Goal: Find specific page/section: Find specific page/section

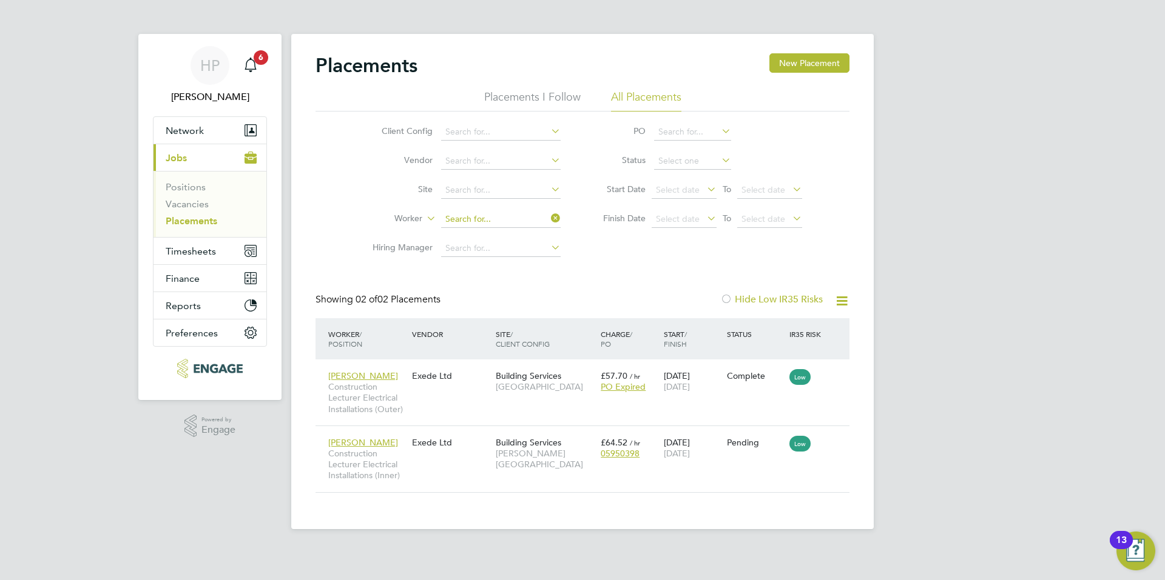
click at [523, 220] on input at bounding box center [500, 219] width 119 height 17
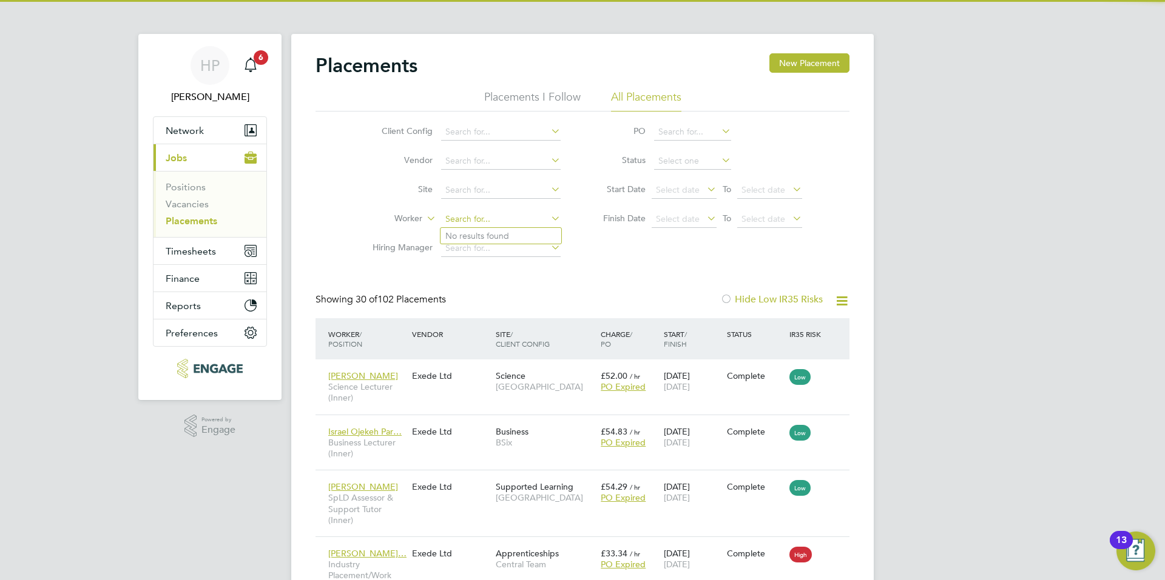
scroll to position [35, 106]
type input "[PERSON_NAME]"
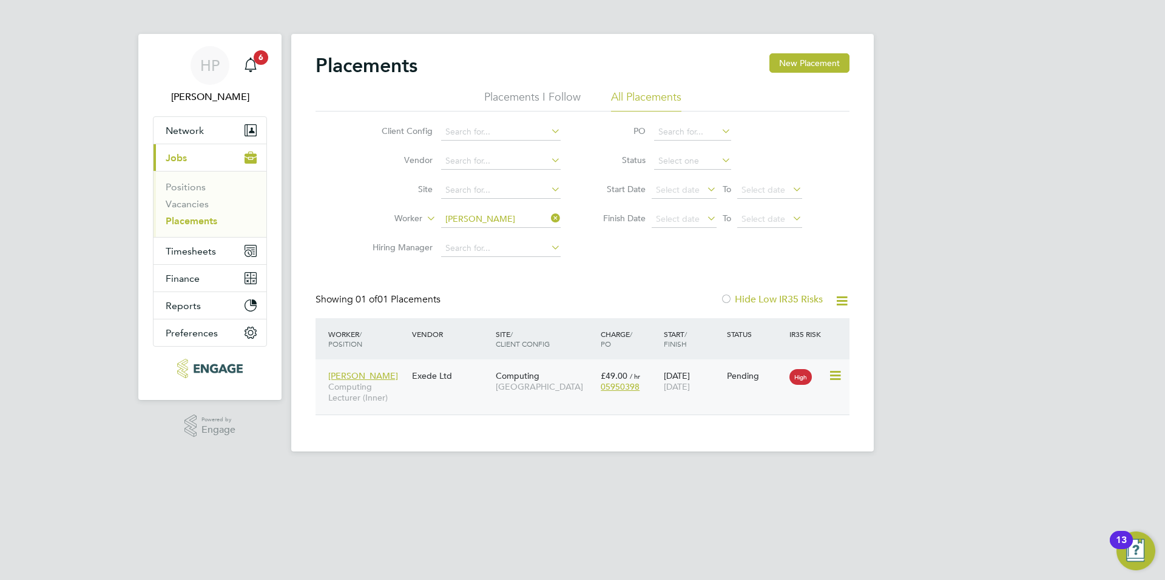
click at [437, 403] on div "[PERSON_NAME] Computing Lecturer (Inner) Exede Ltd Computing [GEOGRAPHIC_DATA] …" at bounding box center [582, 387] width 534 height 55
click at [449, 387] on div "Exede Ltd" at bounding box center [451, 376] width 84 height 23
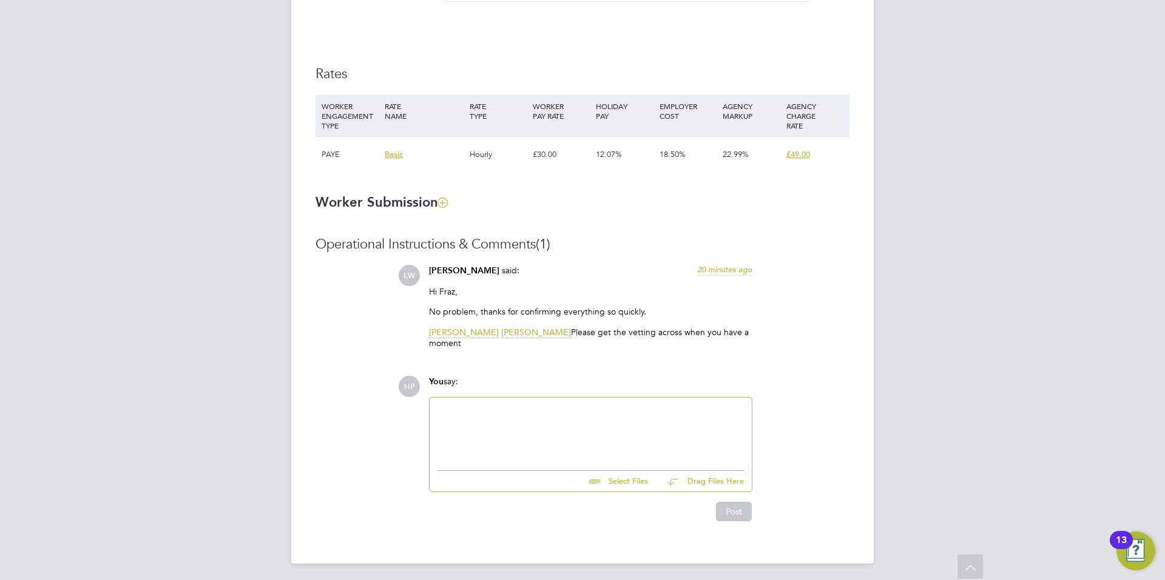
scroll to position [803, 0]
